Goal: Browse casually

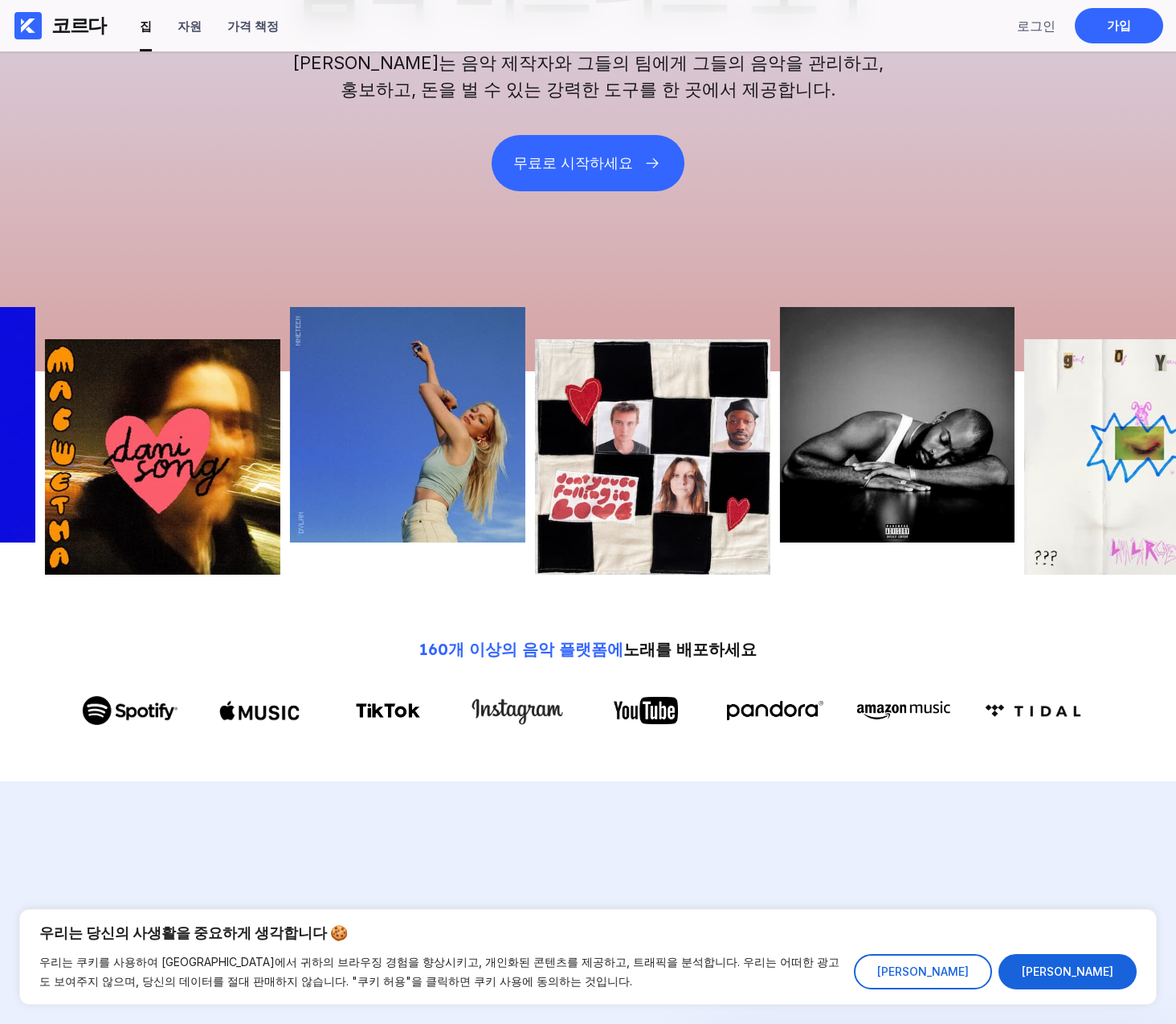
scroll to position [216, 0]
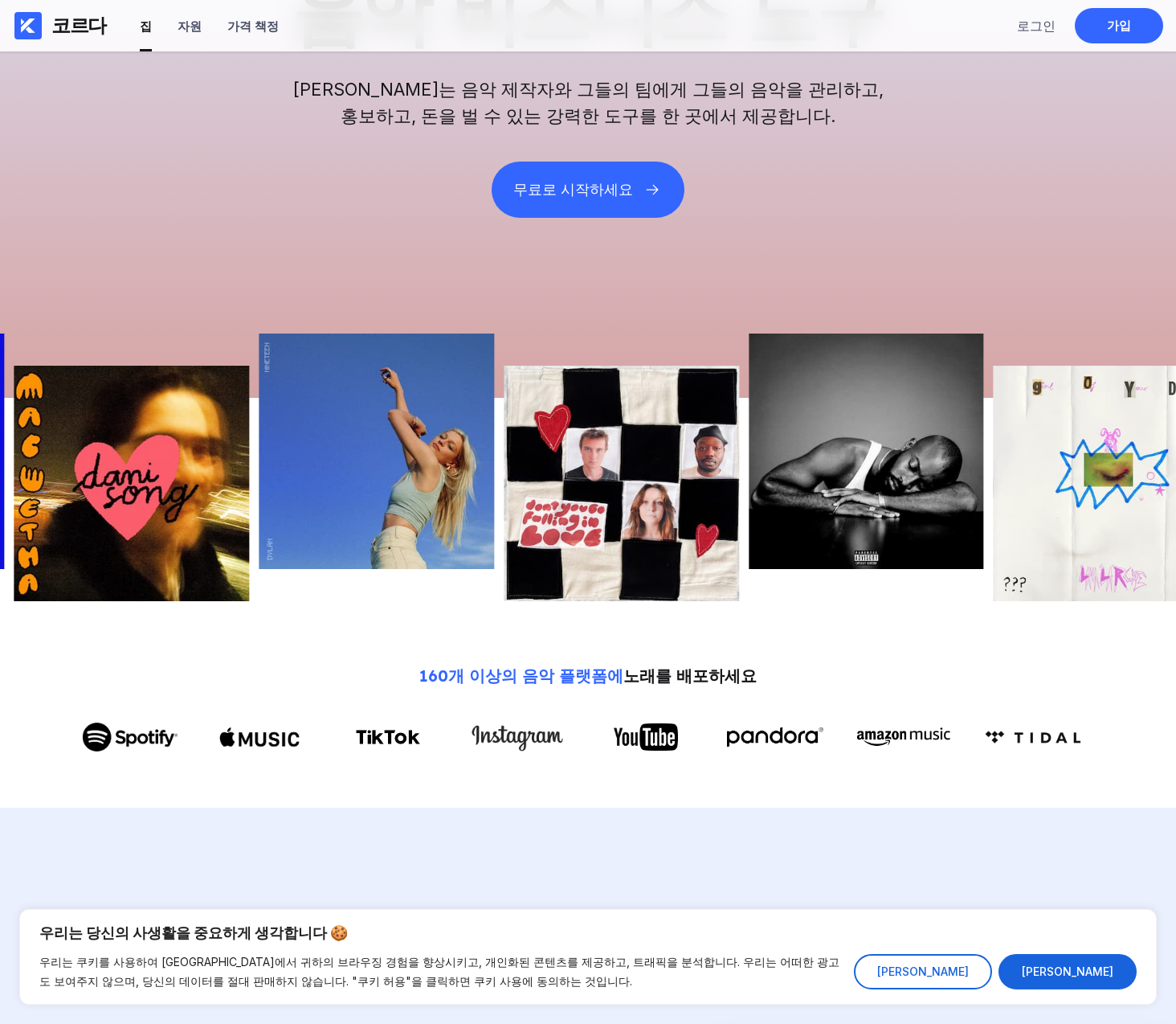
click at [153, 498] on img at bounding box center [132, 483] width 235 height 235
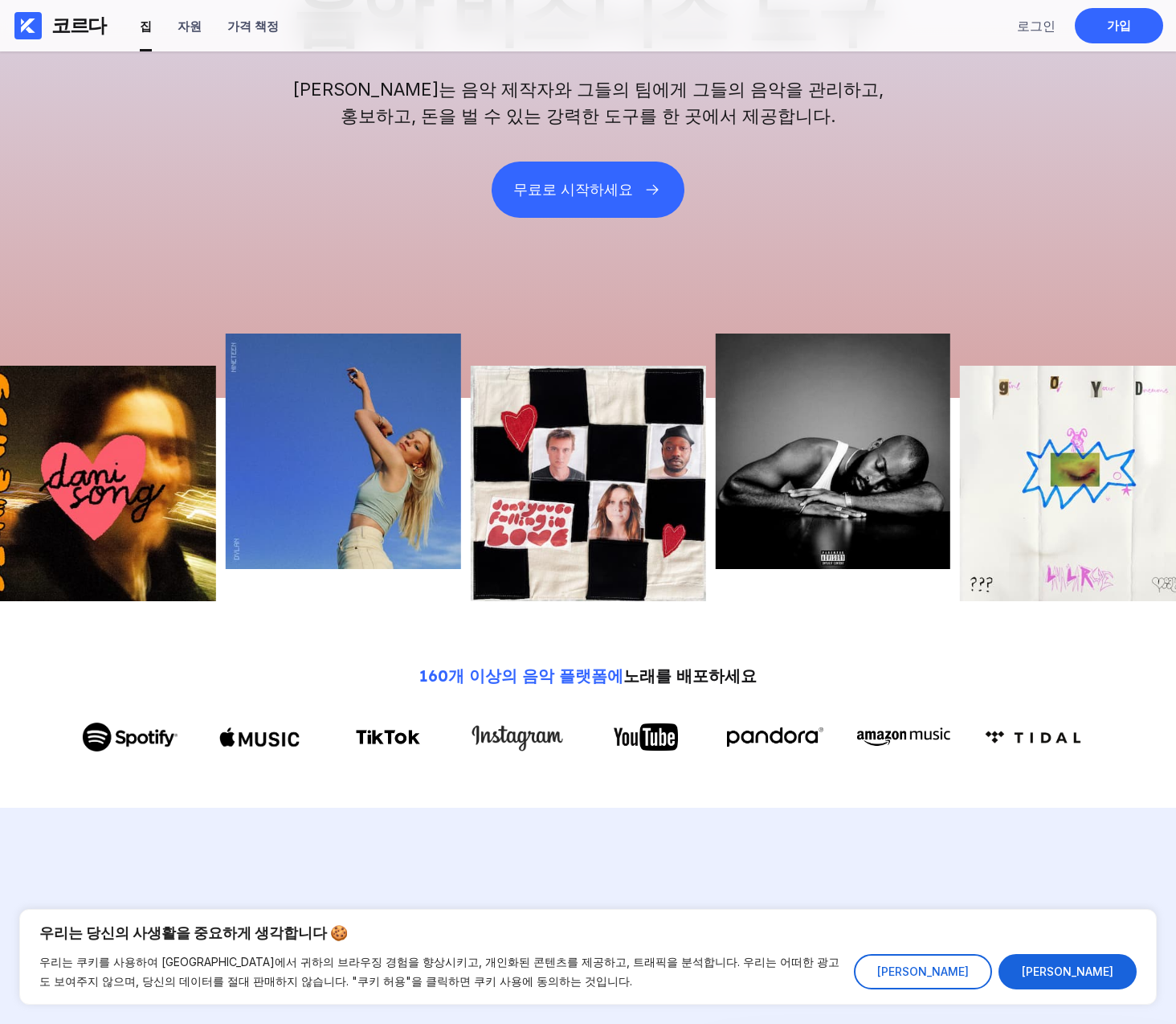
click at [334, 479] on img at bounding box center [343, 450] width 235 height 235
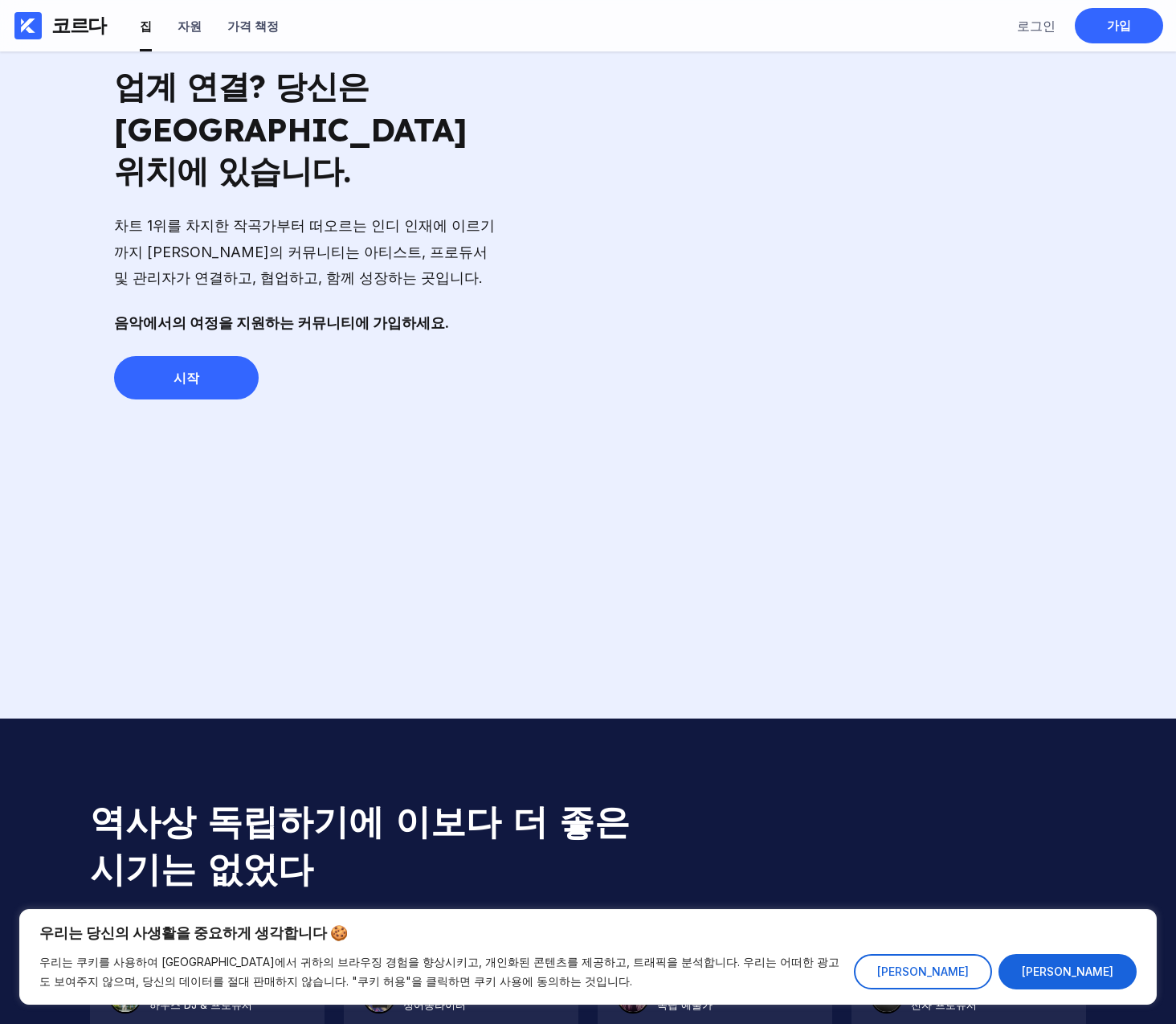
scroll to position [5075, 0]
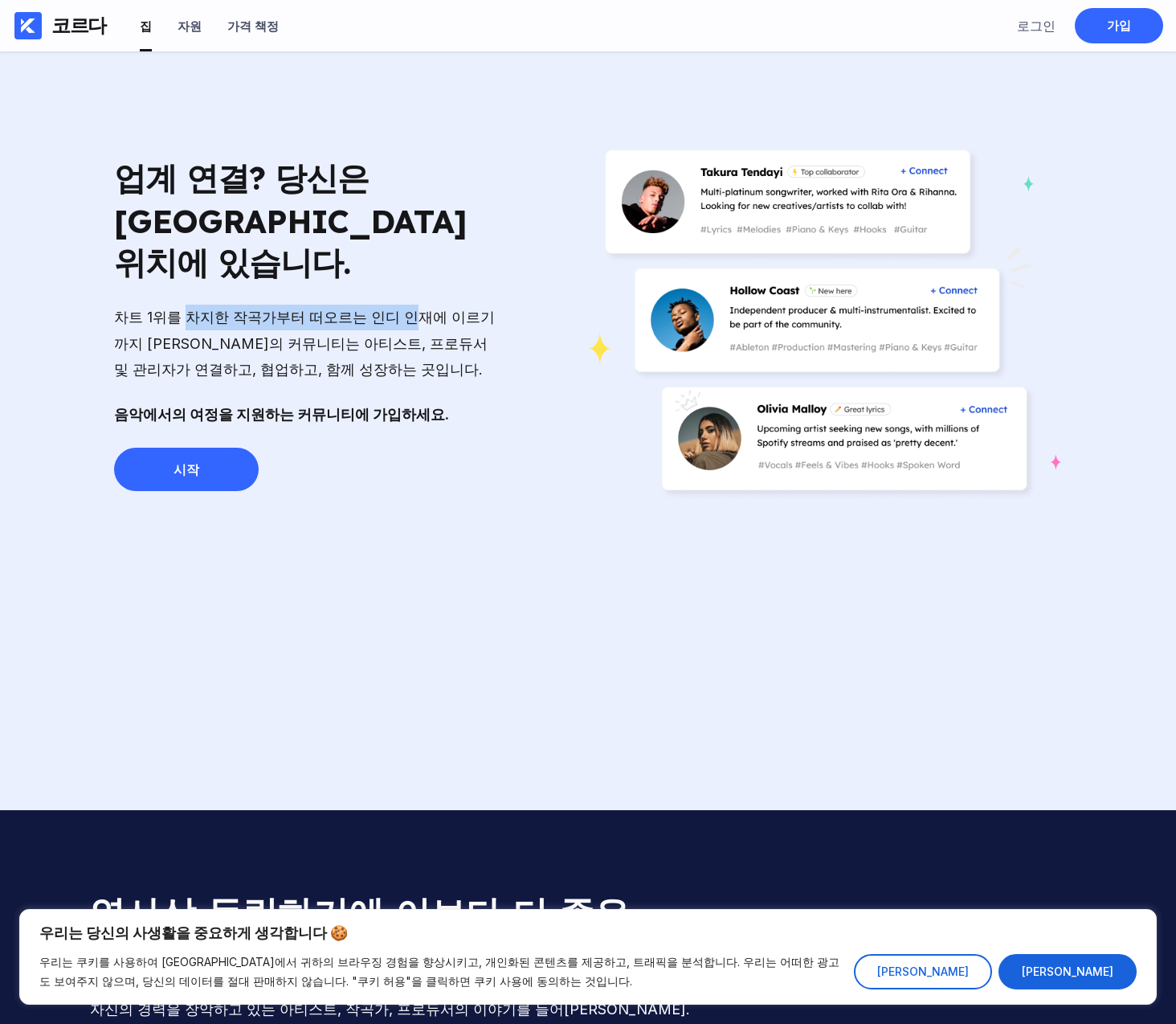
drag, startPoint x: 177, startPoint y: 289, endPoint x: 399, endPoint y: 294, distance: 222.1
click at [393, 304] on div "차트 1위를 차지한 작곡가부터 떠오르는 인디 인재에 이르기까지 [PERSON_NAME]의 커뮤니티는 아티스트, 프로듀서 및 관리자가 연결하고,…" at bounding box center [307, 343] width 386 height 78
drag, startPoint x: 403, startPoint y: 294, endPoint x: 395, endPoint y: 313, distance: 20.6
click at [404, 304] on div "차트 1위를 차지한 작곡가부터 떠오르는 인디 인재에 이르기까지 [PERSON_NAME]의 커뮤니티는 아티스트, 프로듀서 및 관리자가 연결하고,…" at bounding box center [307, 343] width 386 height 78
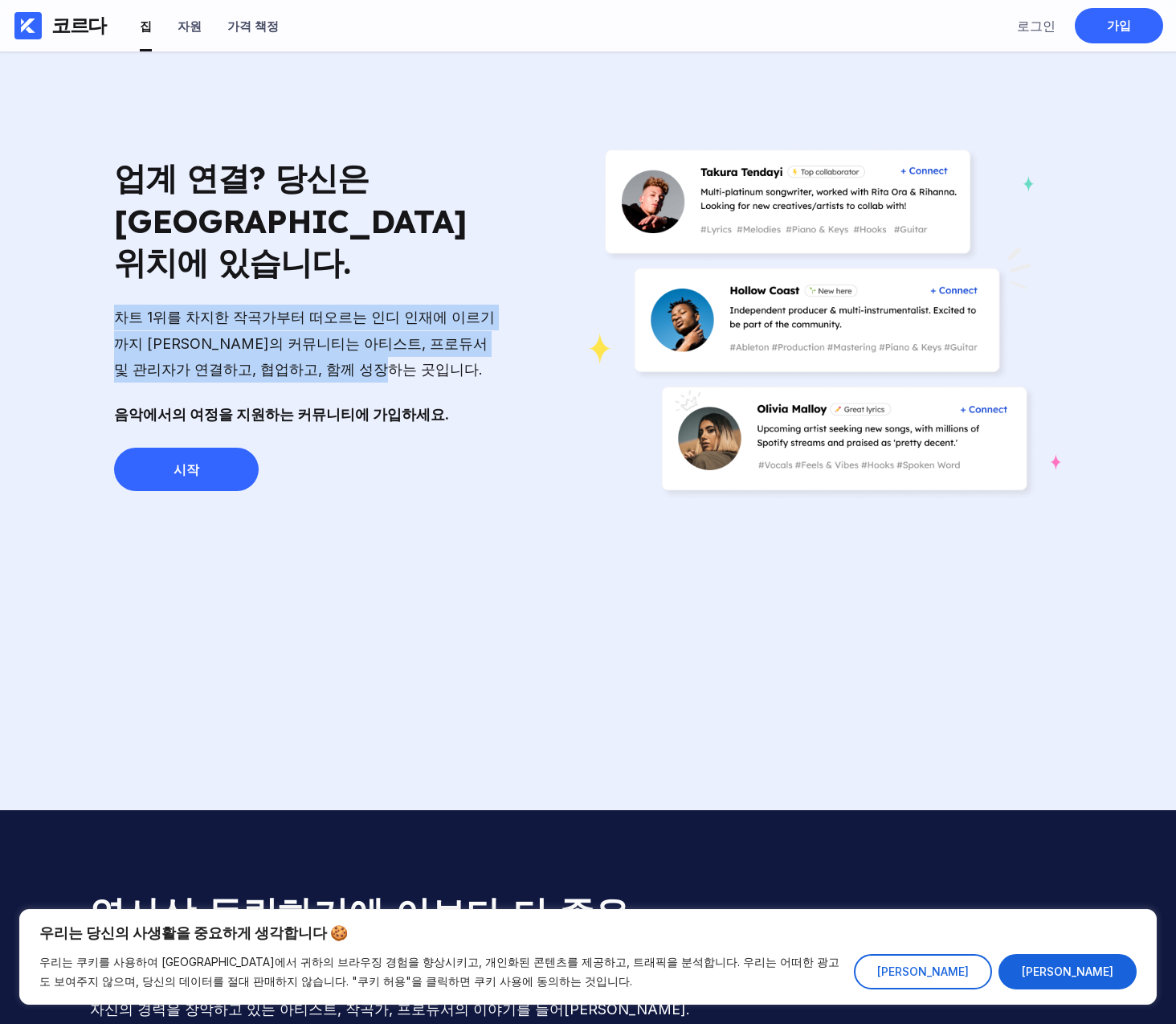
drag, startPoint x: 325, startPoint y: 332, endPoint x: 124, endPoint y: 303, distance: 203.1
click at [107, 302] on div "업계 연결? 당신은 [GEOGRAPHIC_DATA] 위치에 있습니다. 차트 1위를 차지한 작곡가부터 떠오르는 인디 인재에 이르기까지 [PERS…" at bounding box center [587, 324] width 1012 height 972
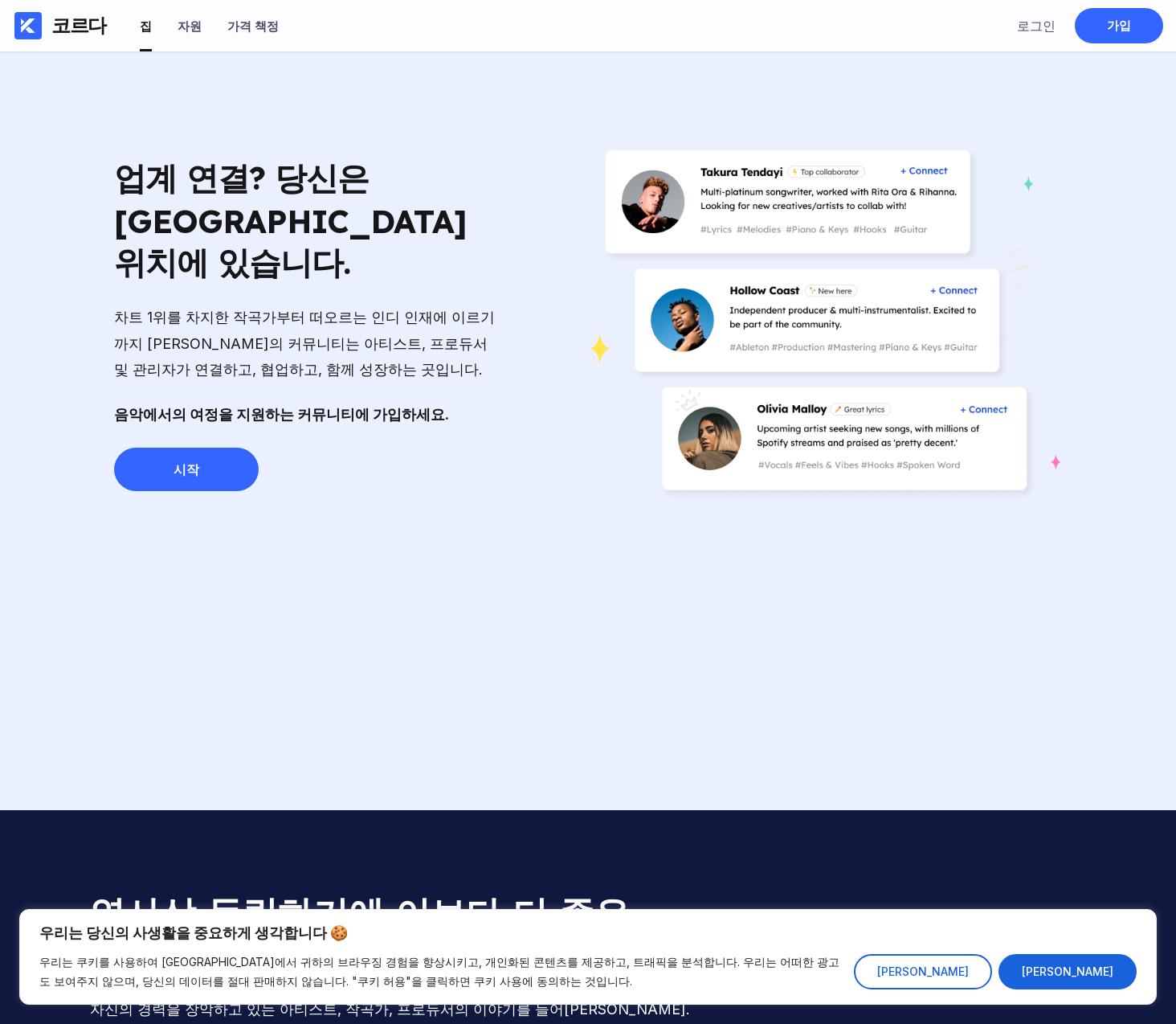
drag, startPoint x: 302, startPoint y: 314, endPoint x: 304, endPoint y: 327, distance: 13.2
click at [302, 315] on div "차트 1위를 차지한 작곡가부터 떠오르는 인디 인재에 이르기까지 [PERSON_NAME]의 커뮤니티는 아티스트, 프로듀서 및 관리자가 연결하고,…" at bounding box center [307, 343] width 386 height 78
click at [382, 402] on div "음악에서의 여정을 지원하는 커뮤니티에 가입하세요." at bounding box center [307, 415] width 386 height 25
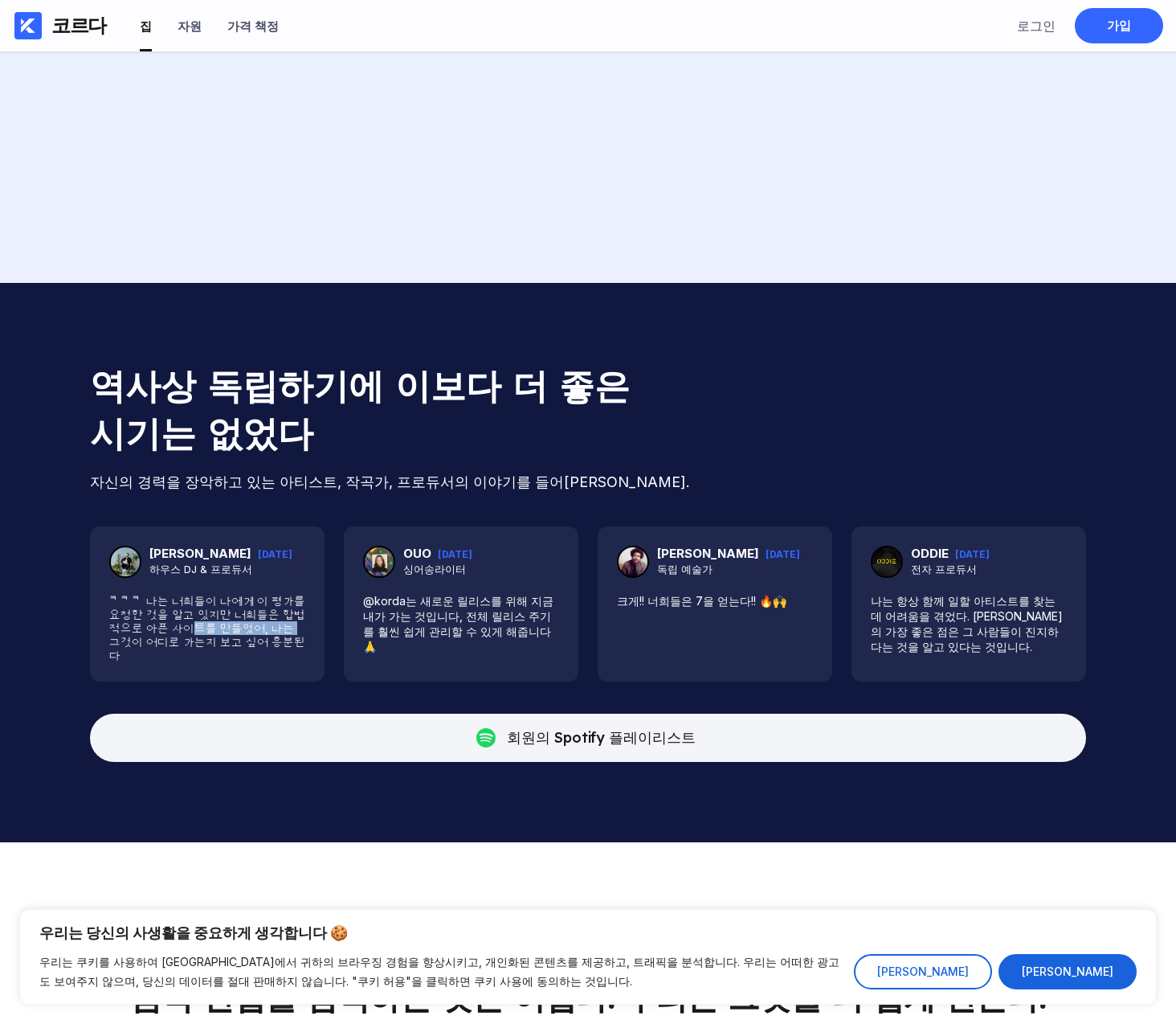
drag, startPoint x: 146, startPoint y: 617, endPoint x: 245, endPoint y: 622, distance: 99.1
click at [239, 622] on blockquote "ᄏᄏᄏ 나는 너희들이 나에게 이 평가를 요청한 것을 알고 있지만 너희들은 합법적으로 아픈 사이트를 만들었어, 나는 그것이 어디로 가는지 보고 …" at bounding box center [207, 628] width 196 height 68
click at [245, 622] on blockquote "ᄏᄏᄏ 나는 너희들이 나에게 이 평가를 요청한 것을 알고 있지만 너희들은 합법적으로 아픈 사이트를 만들었어, 나는 그것이 어디로 가는지 보고 …" at bounding box center [207, 628] width 196 height 68
drag, startPoint x: 215, startPoint y: 634, endPoint x: 106, endPoint y: 597, distance: 115.1
click at [105, 597] on div "[PERSON_NAME] [DATE] 하우스 DJ & 프로듀서 ᄏᄏᄏ 나는 너희들이 나에게 이 평가를 요청한 것을 알고 있지만 너희들은 합법적…" at bounding box center [207, 603] width 235 height 155
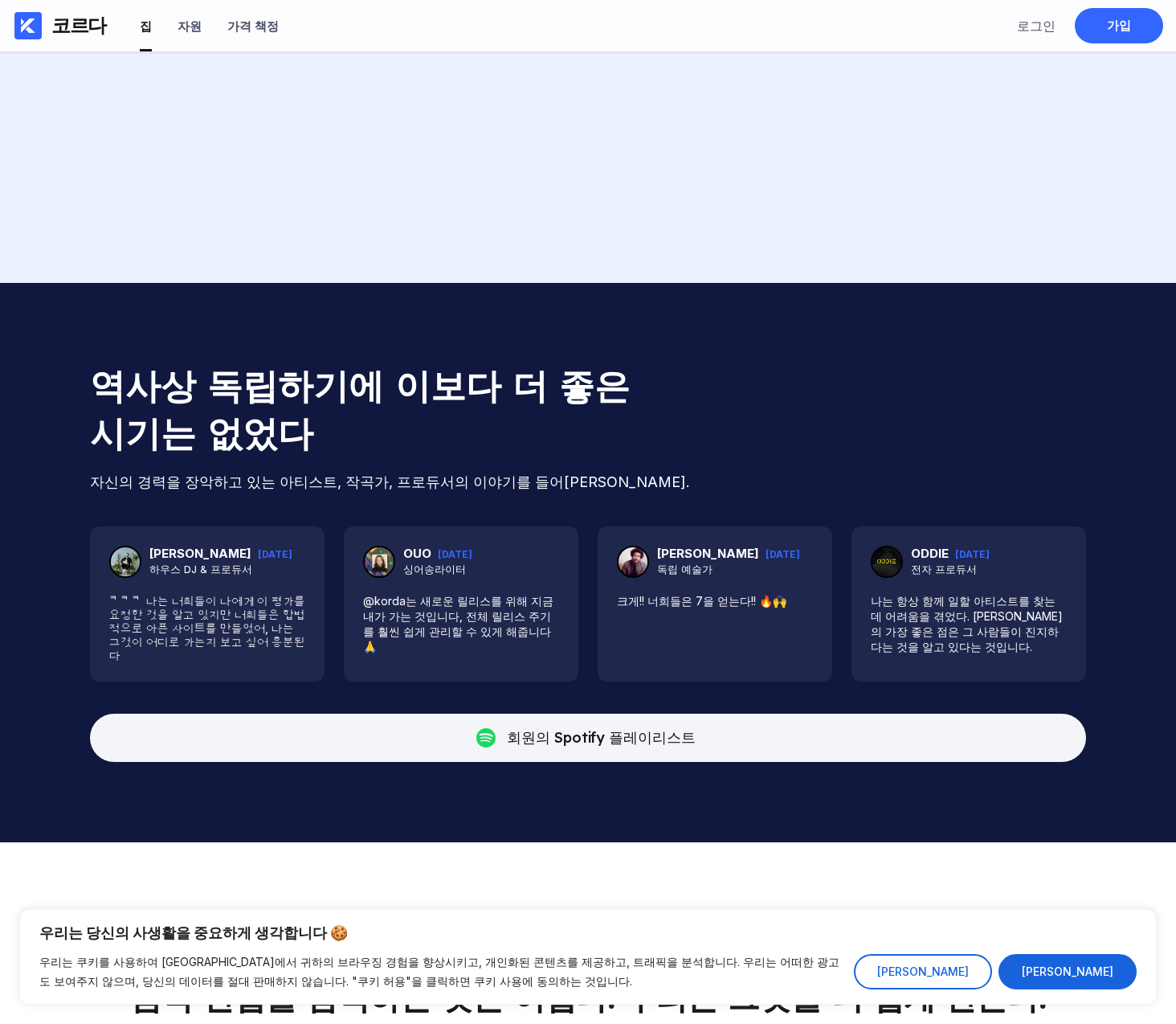
click at [201, 604] on blockquote "ᄏᄏᄏ 나는 너희들이 나에게 이 평가를 요청한 것을 알고 있지만 너희들은 합법적으로 아픈 사이트를 만들었어, 나는 그것이 어디로 가는지 보고 …" at bounding box center [207, 628] width 196 height 68
drag, startPoint x: 550, startPoint y: 628, endPoint x: 370, endPoint y: 600, distance: 182.2
click at [370, 600] on blockquote "@korda는 새로운 릴리스를 위해 지금 내가 가는 것입니다, 전체 릴리스 주기를 훨씬 쉽게 관리할 수 있게 해줍니다 🙏" at bounding box center [461, 624] width 196 height 59
click at [741, 613] on div "[PERSON_NAME] [DATE] 독립 예술가 크게!! 너희들은 7을 얻는다!! 🔥🙌" at bounding box center [715, 603] width 235 height 155
drag, startPoint x: 651, startPoint y: 597, endPoint x: 757, endPoint y: 597, distance: 106.0
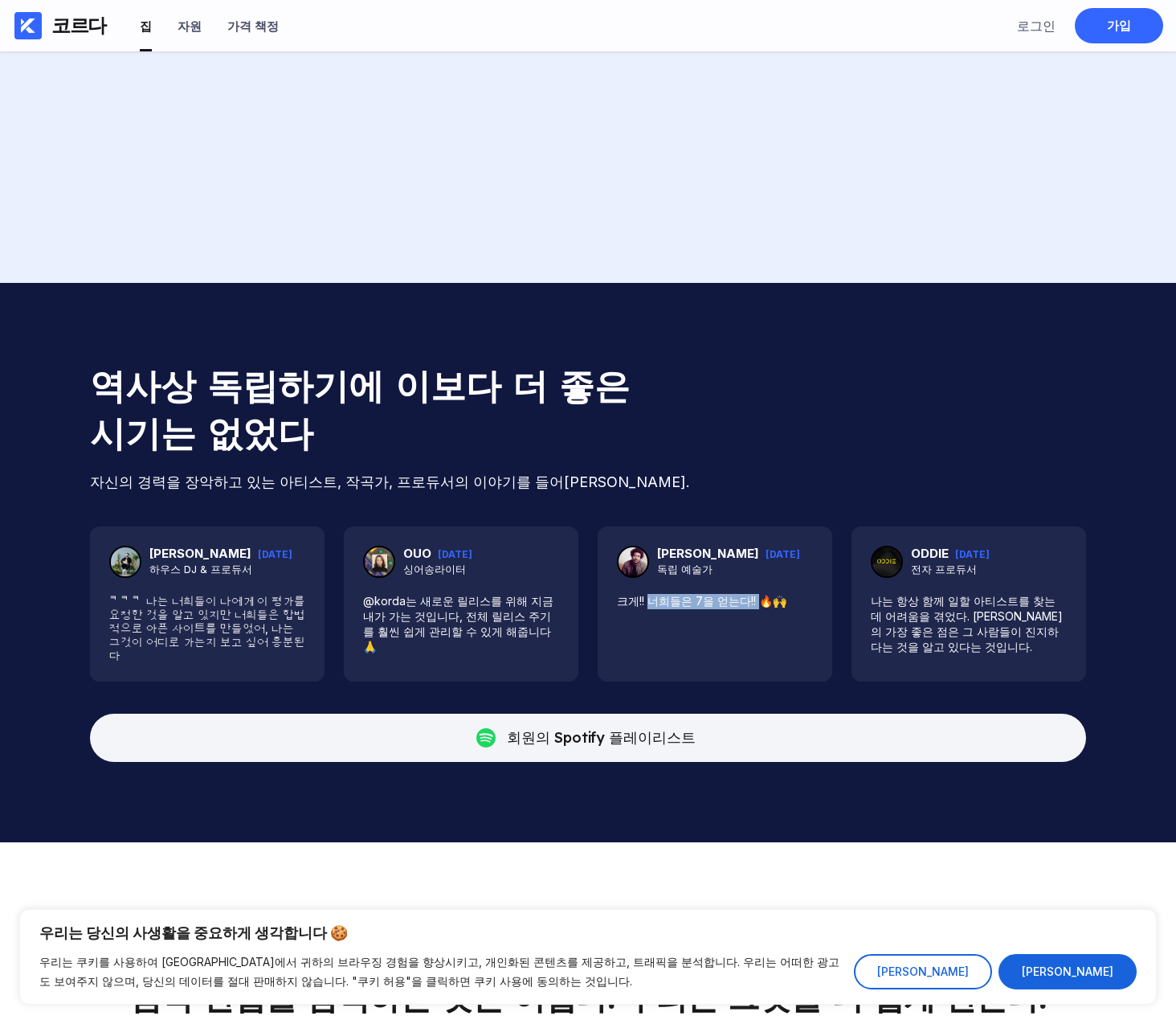
click at [753, 597] on blockquote "크게!! 너희들은 7을 얻는다!! 🔥🙌" at bounding box center [715, 602] width 196 height 15
drag, startPoint x: 757, startPoint y: 597, endPoint x: 882, endPoint y: 607, distance: 125.4
click at [758, 597] on blockquote "크게!! 너희들은 7을 얻는다!! 🔥🙌" at bounding box center [715, 602] width 196 height 15
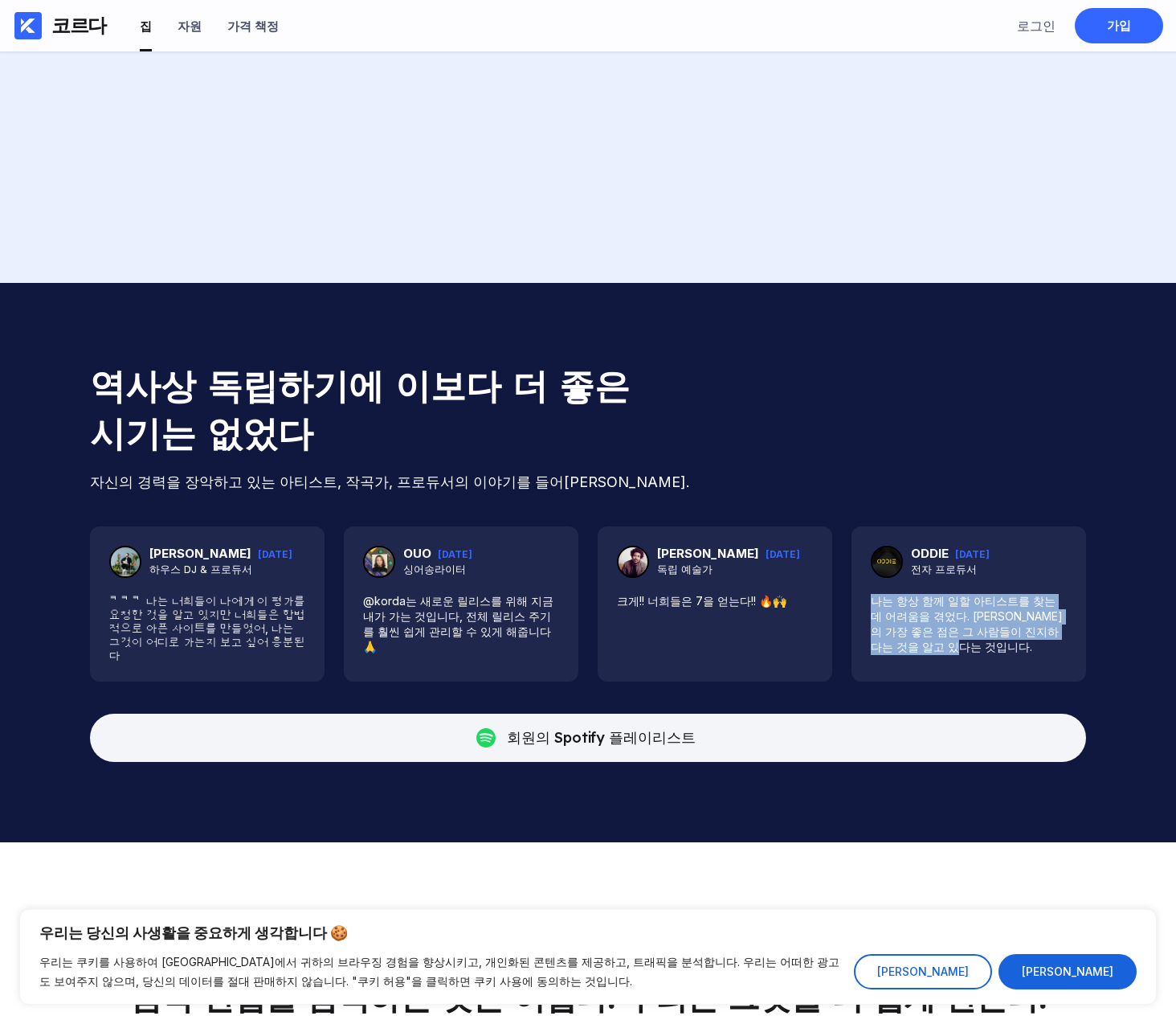
drag, startPoint x: 920, startPoint y: 636, endPoint x: 867, endPoint y: 594, distance: 67.6
click at [867, 594] on div "ODDIE [DATE] 전자 프로듀서 나는 항상 함께 일할 아티스트를 찾는 데 어려움을 겪었다. [PERSON_NAME]의 가장 좋은 점은 그…" at bounding box center [969, 603] width 235 height 155
click at [923, 607] on blockquote "나는 항상 함께 일할 아티스트를 찾는 데 어려움을 겪었다. [PERSON_NAME]의 가장 좋은 점은 그 사람들이 진지하다는 것을 알고 있다는…" at bounding box center [969, 625] width 196 height 61
click at [884, 613] on blockquote "나는 항상 함께 일할 아티스트를 찾는 데 어려움을 겪었다. [PERSON_NAME]의 가장 좋은 점은 그 사람들이 진지하다는 것을 알고 있다는…" at bounding box center [969, 625] width 196 height 61
drag, startPoint x: 888, startPoint y: 636, endPoint x: 849, endPoint y: 595, distance: 56.6
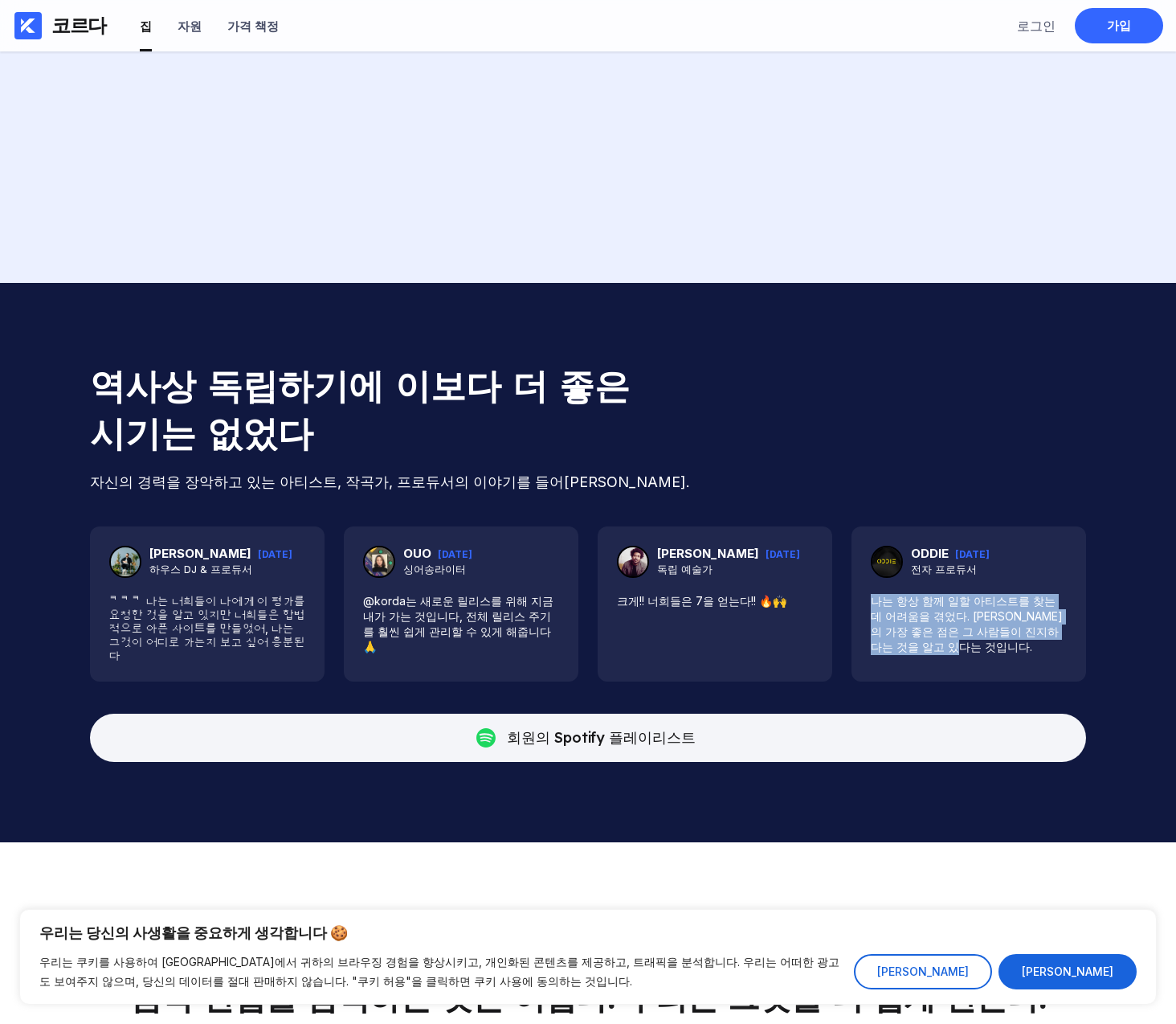
click at [849, 595] on div "댄 쉐이크 [DATE] 하우스 DJ & 프로듀서 ᄏᄏᄏ 나는 너희들이 나에게 이 평가를 요청한 것을 알고 있지만 너희들은 합법적으로 아픈 사이…" at bounding box center [588, 603] width 996 height 155
click at [947, 614] on blockquote "나는 항상 함께 일할 아티스트를 찾는 데 어려움을 겪었다. [PERSON_NAME]의 가장 좋은 점은 그 사람들이 진지하다는 것을 알고 있다는…" at bounding box center [969, 625] width 196 height 61
click at [212, 388] on div "역사상 독립하기에 이보다 더 좋은 시기는 없었다" at bounding box center [379, 410] width 579 height 95
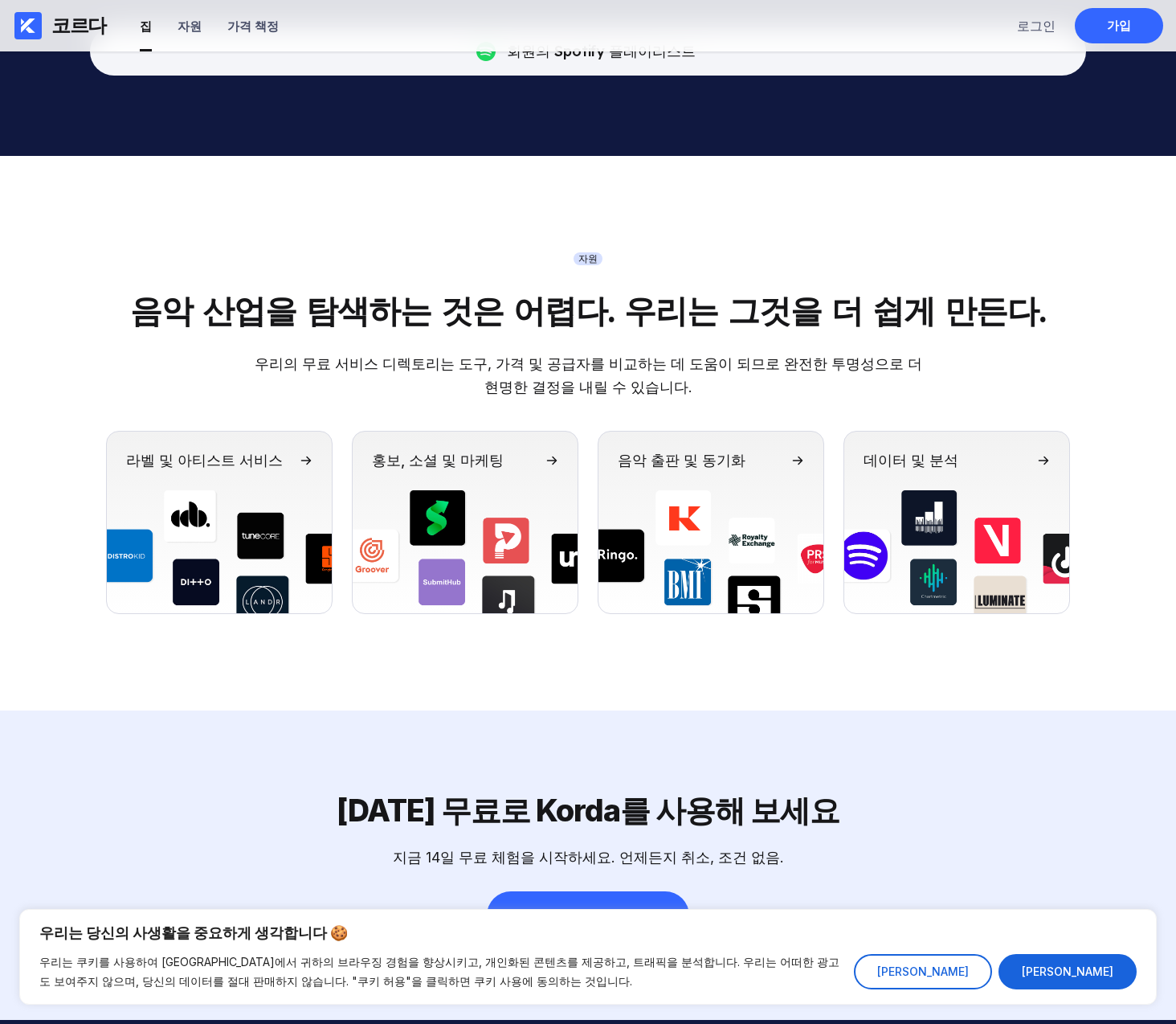
scroll to position [6557, 0]
